Goal: Contribute content

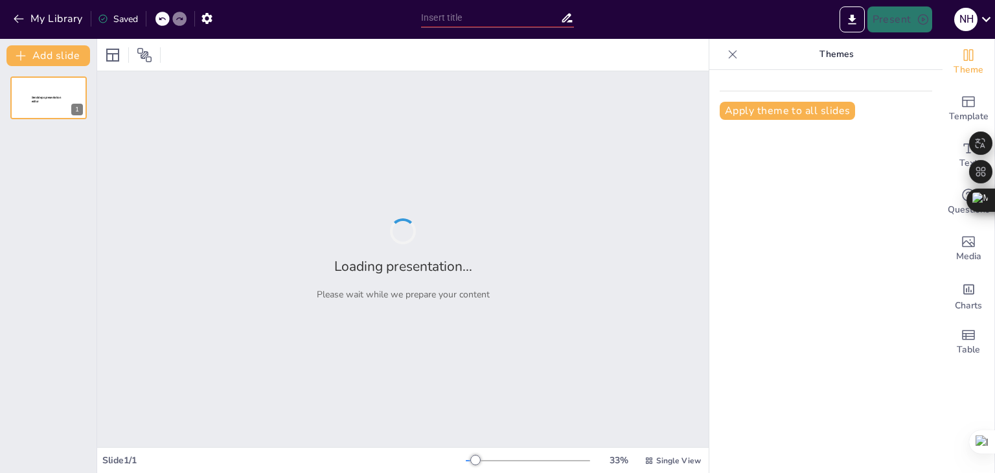
type input "La Amazonía: Pulmón del Mundo y Su Importancia Vital"
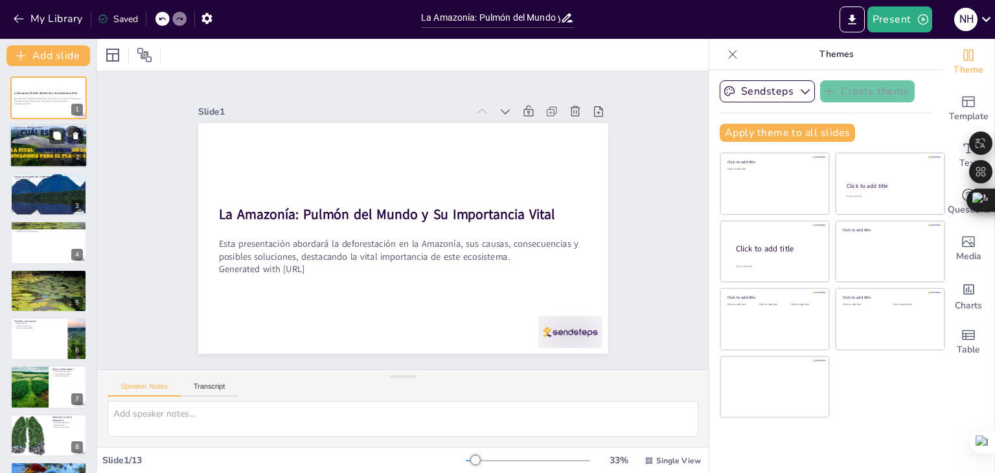
click at [21, 151] on div at bounding box center [49, 146] width 78 height 58
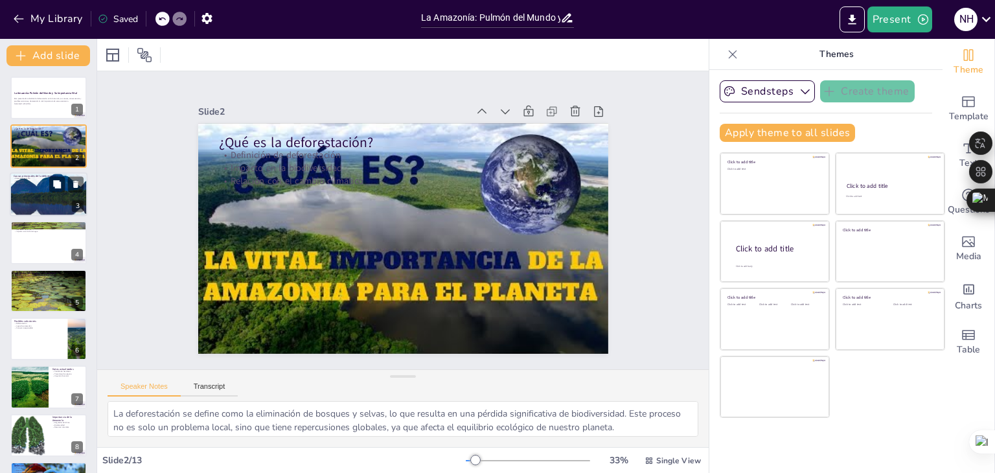
click at [19, 190] on div at bounding box center [49, 194] width 78 height 58
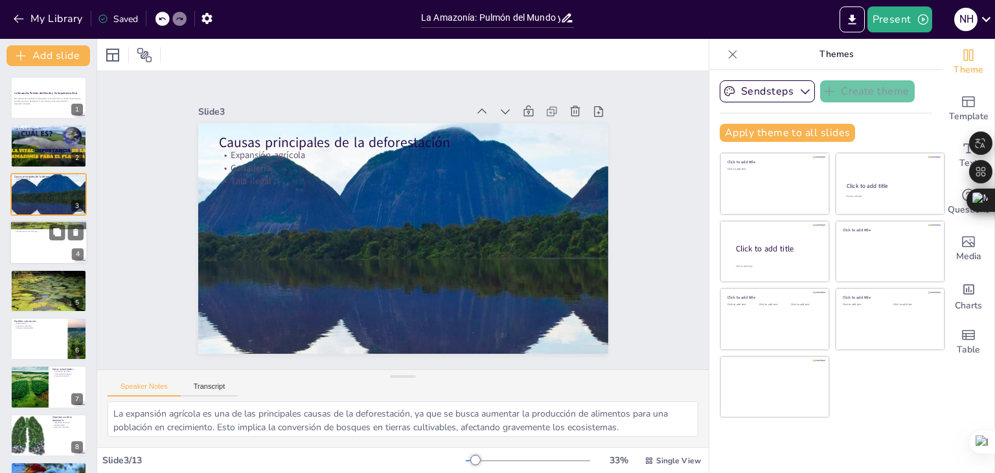
click at [25, 233] on div at bounding box center [49, 242] width 78 height 44
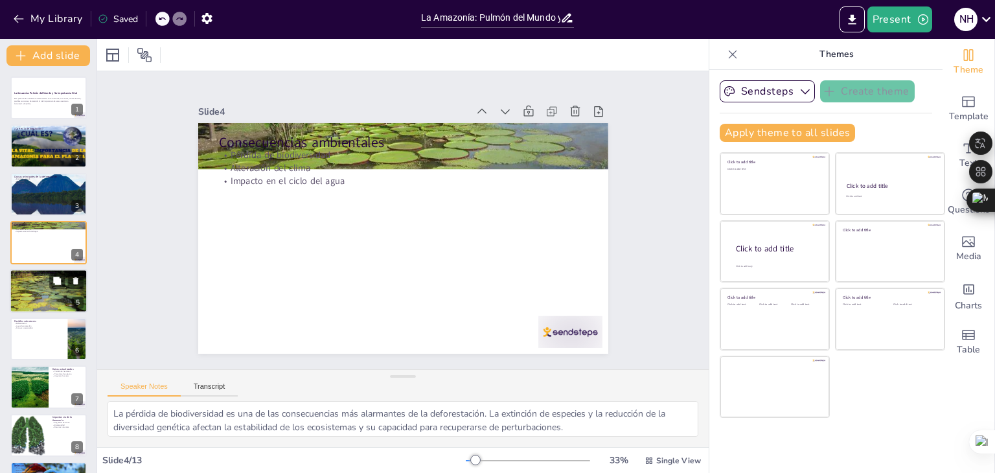
click at [30, 290] on div at bounding box center [48, 291] width 83 height 44
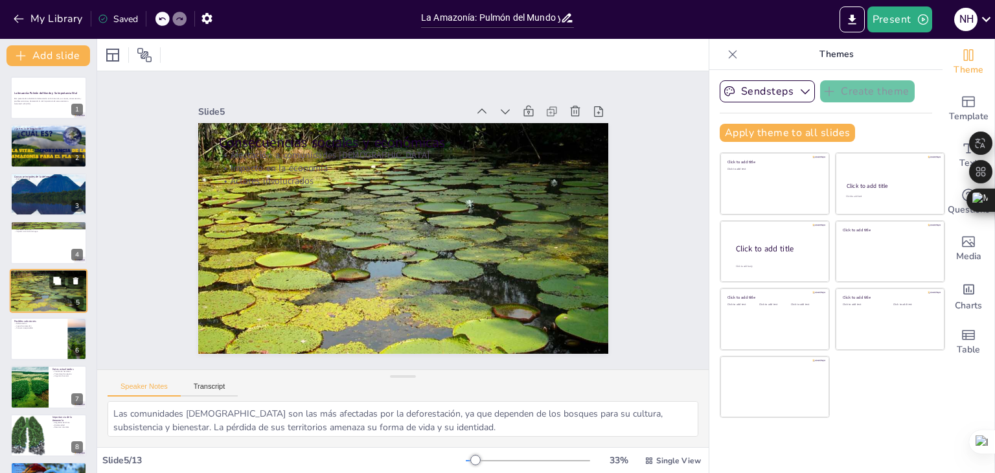
scroll to position [21, 0]
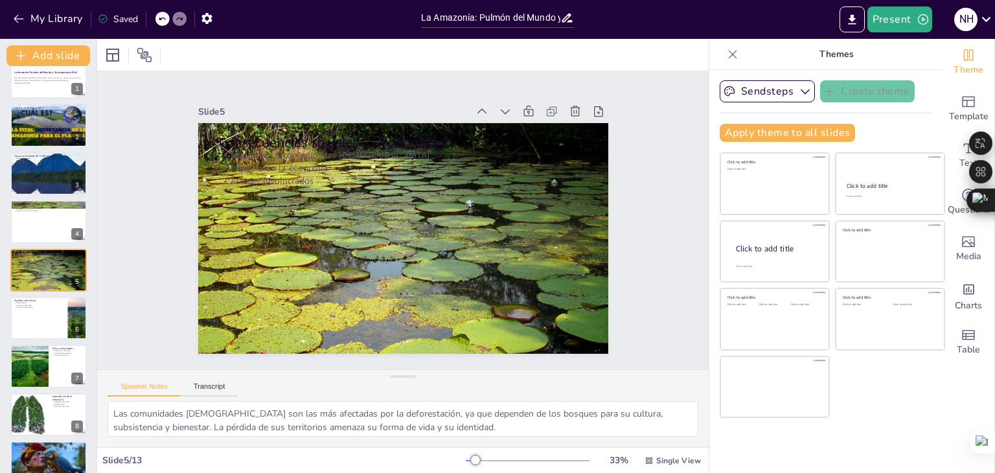
click at [8, 348] on div "La Amazonía: Pulmón del Mundo y Su Importancia Vital Esta presentación abordará…" at bounding box center [48, 366] width 97 height 621
click at [35, 378] on div at bounding box center [29, 367] width 78 height 44
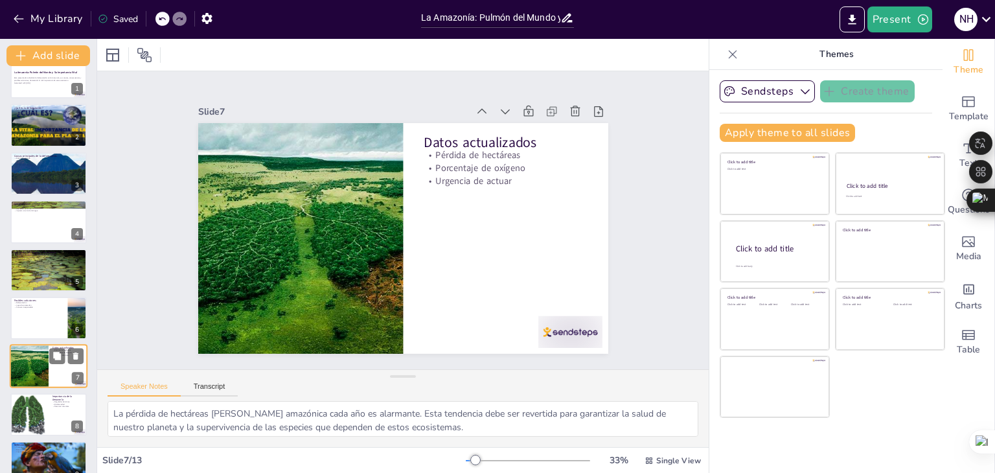
scroll to position [117, 0]
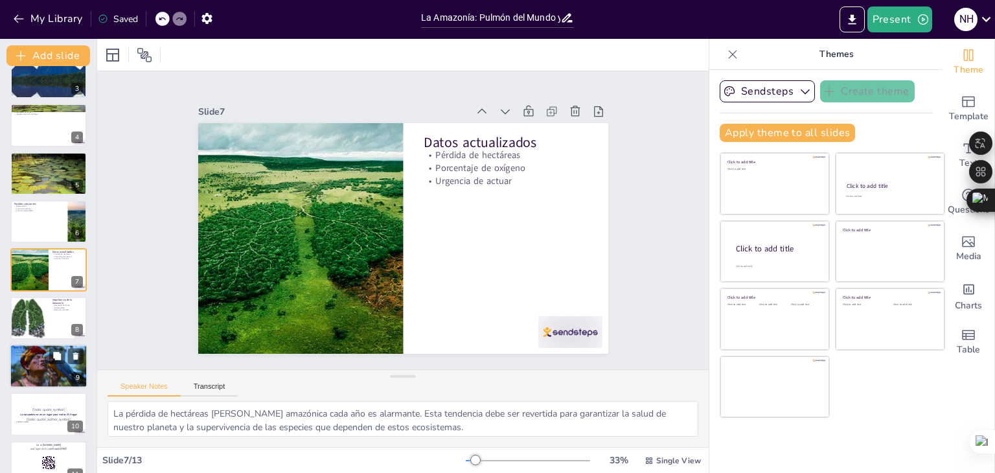
click at [40, 371] on div at bounding box center [49, 366] width 78 height 52
type textarea "Proteger la Amazonía es fundamental para asegurar un futuro sostenible. La salu…"
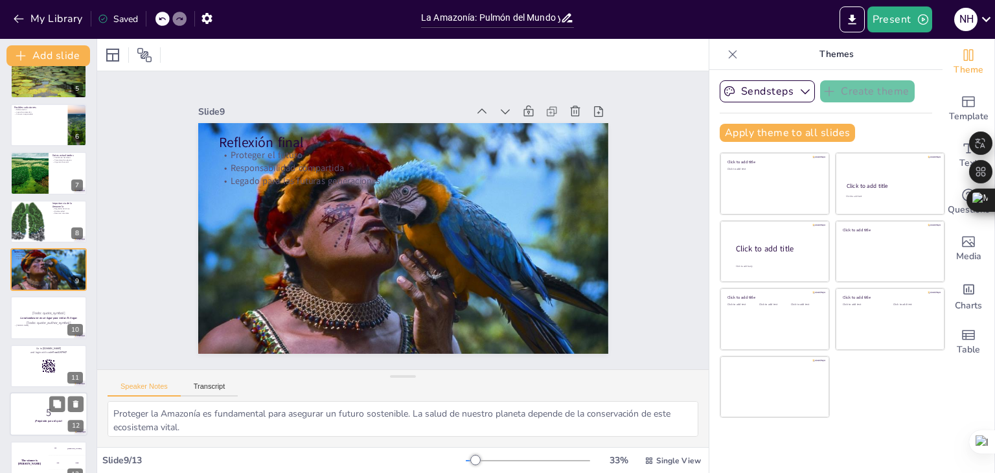
click at [36, 392] on div "5 ¡Prepárate para el quiz! 12" at bounding box center [49, 414] width 78 height 44
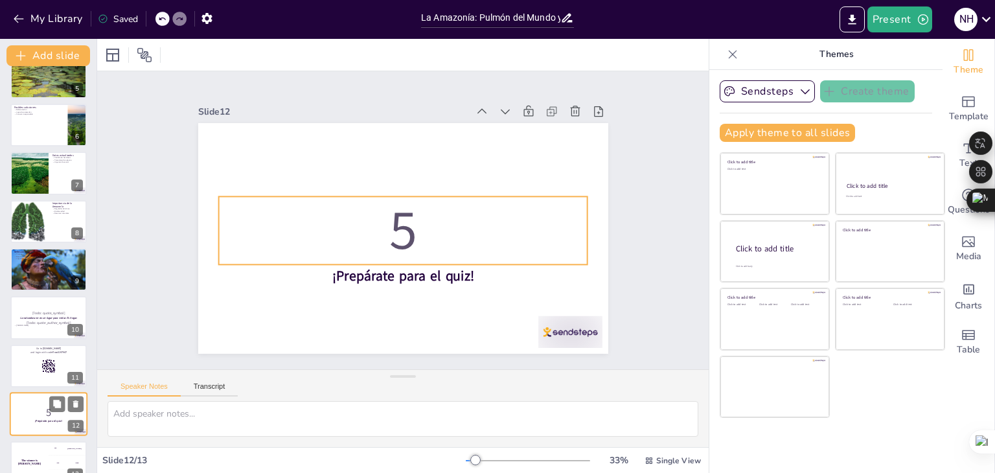
scroll to position [235, 0]
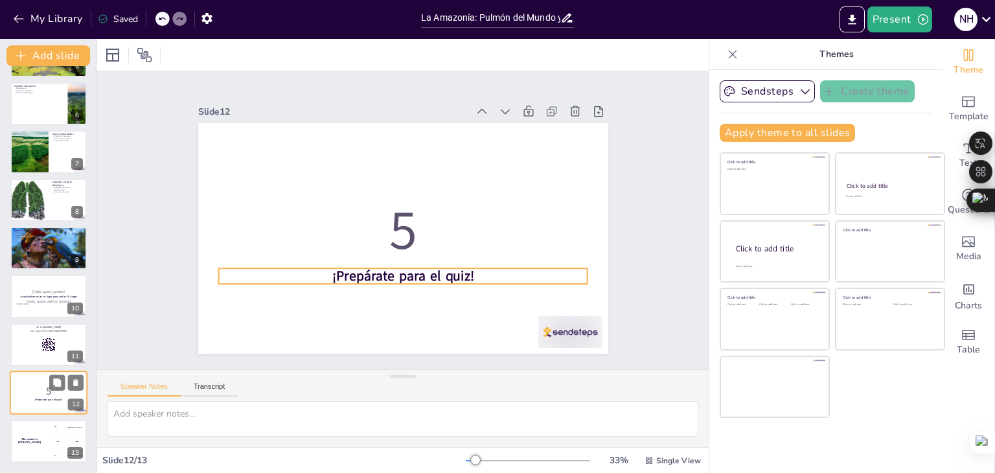
click at [36, 400] on strong "¡Prepárate para el quiz!" at bounding box center [48, 400] width 27 height 3
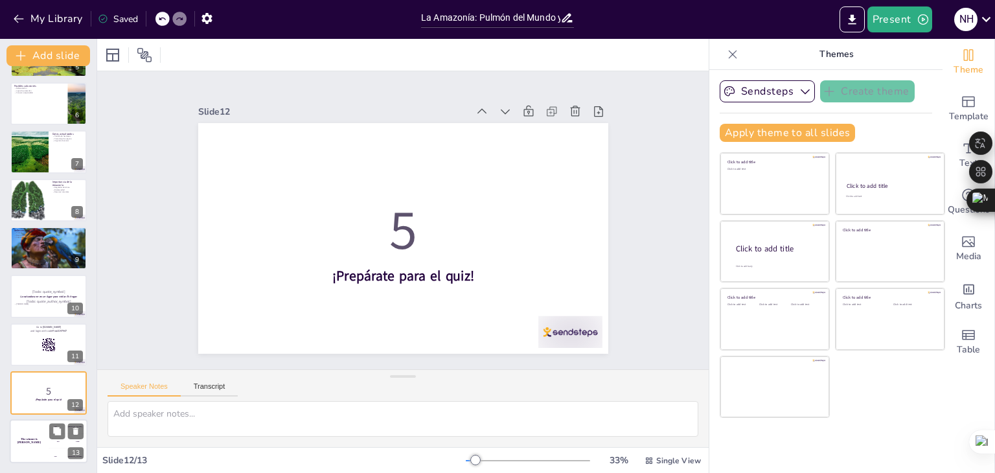
click at [29, 431] on div "The winner is [PERSON_NAME]" at bounding box center [29, 441] width 39 height 44
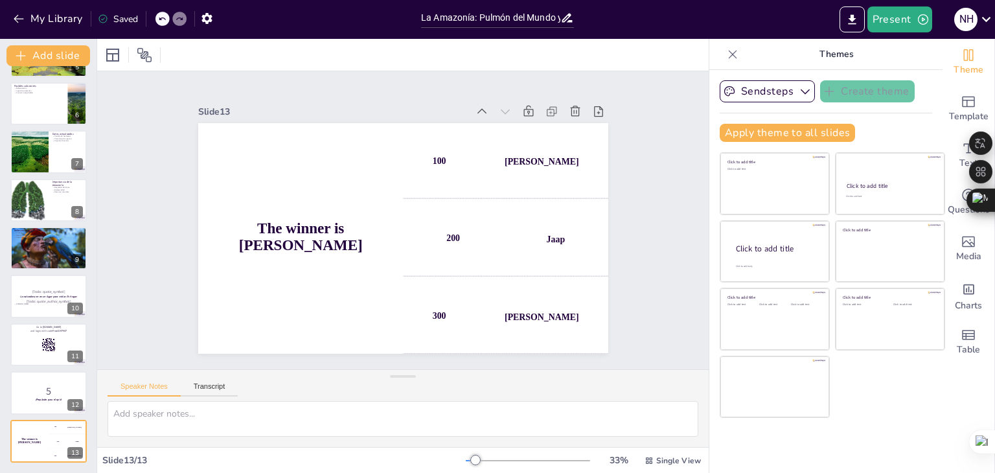
scroll to position [0, 0]
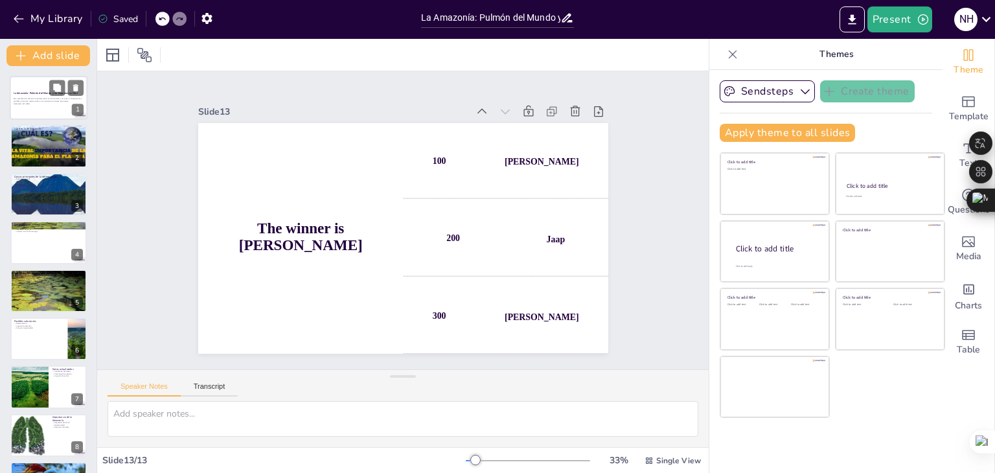
click at [26, 104] on p "Generated with [URL]" at bounding box center [49, 103] width 70 height 3
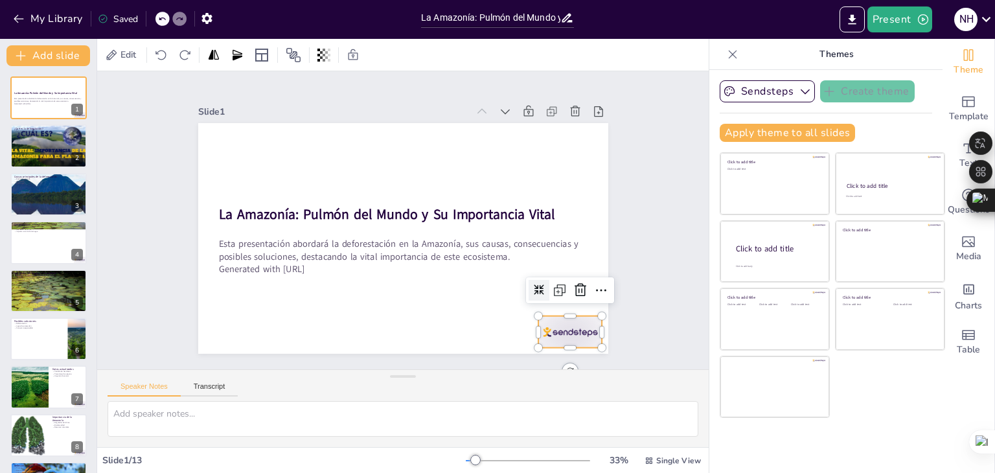
click at [535, 330] on div at bounding box center [557, 349] width 67 height 39
click at [573, 284] on icon at bounding box center [581, 291] width 16 height 16
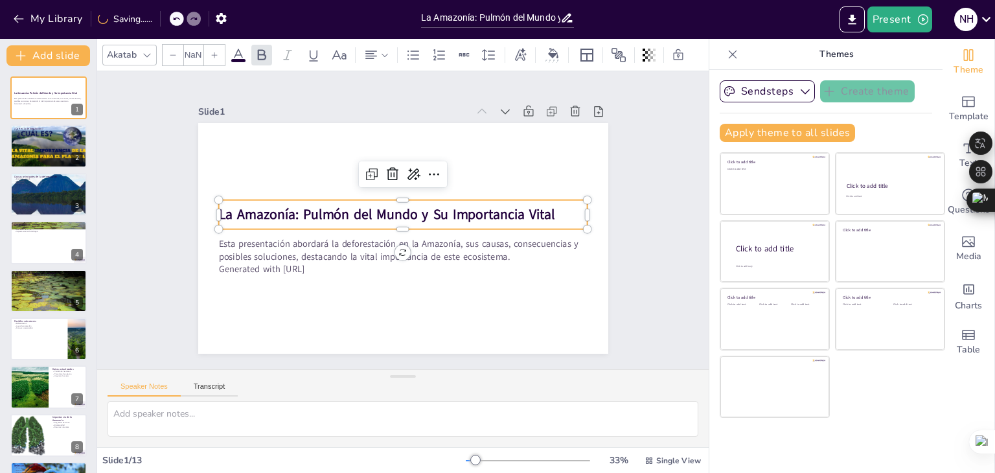
type input "48"
click at [453, 214] on strong "La Amazonía: Pulmón del Mundo y Su Importancia Vital" at bounding box center [386, 214] width 336 height 19
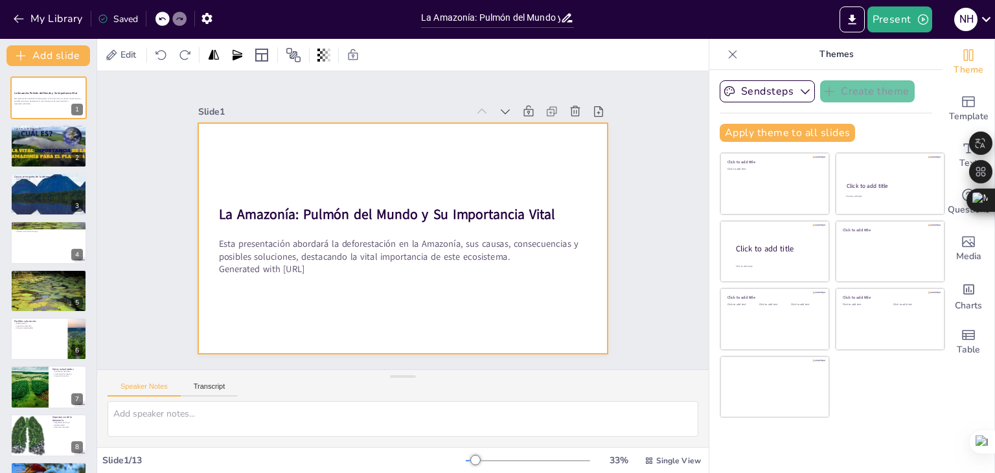
click at [480, 161] on div at bounding box center [401, 238] width 432 height 272
click at [480, 161] on div at bounding box center [403, 238] width 410 height 231
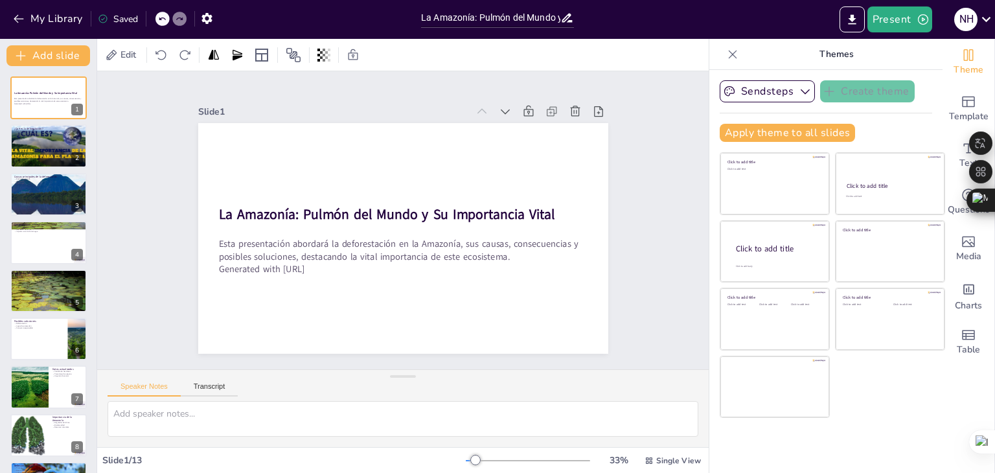
click at [480, 161] on div at bounding box center [403, 238] width 410 height 231
click at [958, 115] on span "Template" at bounding box center [969, 117] width 40 height 14
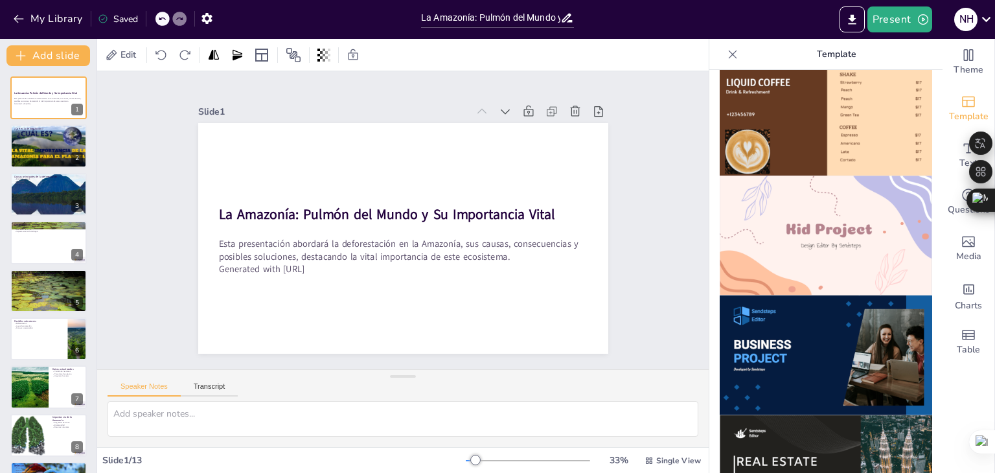
scroll to position [867, 0]
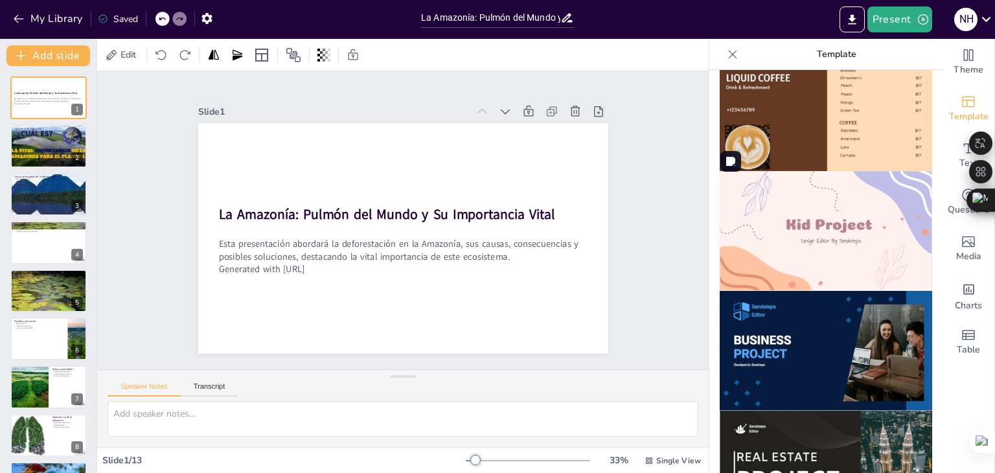
click at [827, 205] on img at bounding box center [826, 231] width 213 height 120
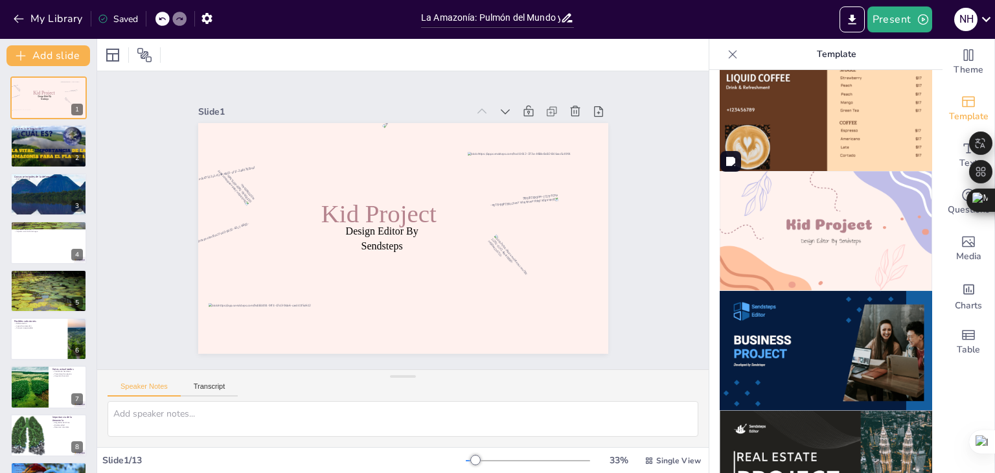
click at [827, 205] on img at bounding box center [826, 231] width 213 height 120
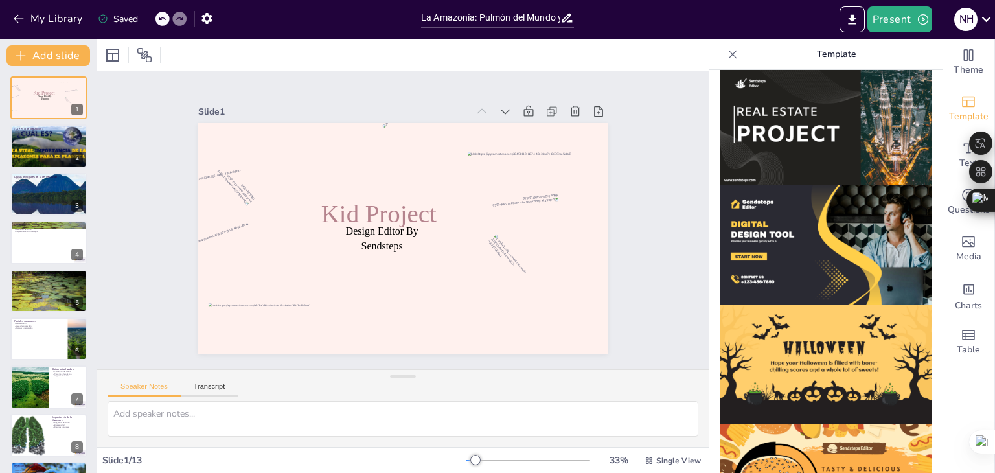
scroll to position [1241, 0]
